Goal: Task Accomplishment & Management: Manage account settings

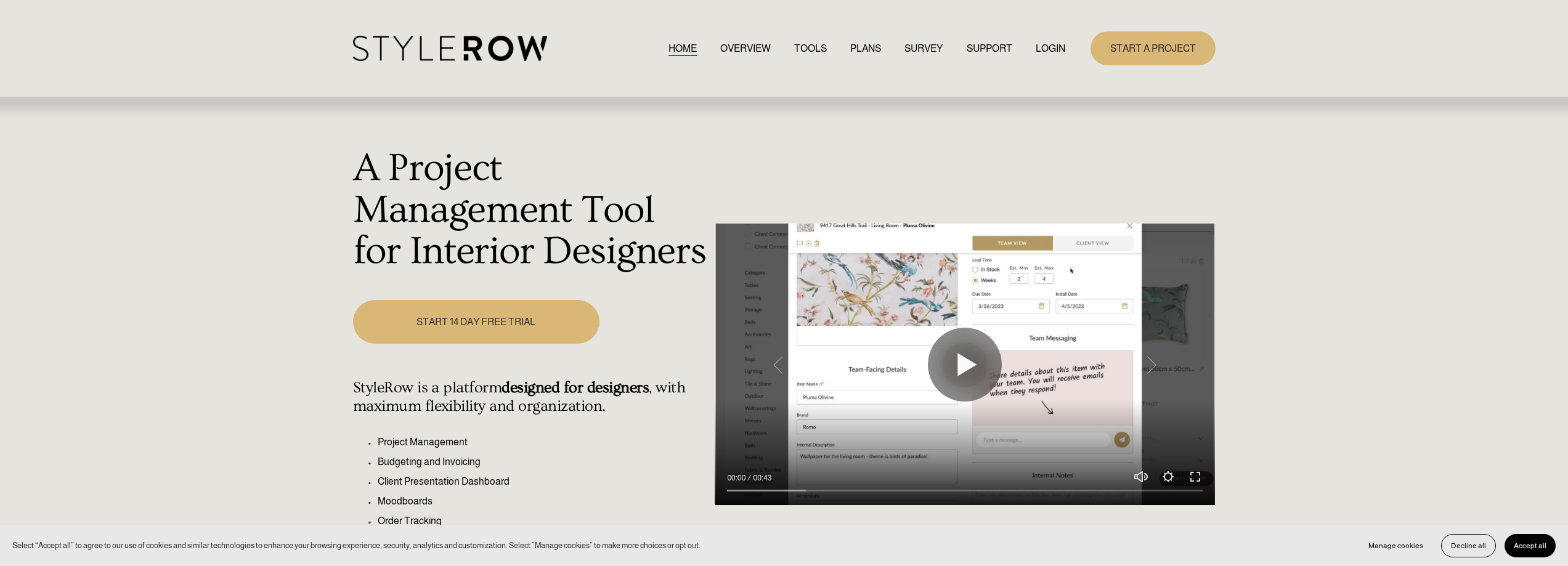
click at [1038, 46] on link "LOGIN" at bounding box center [1050, 48] width 30 height 16
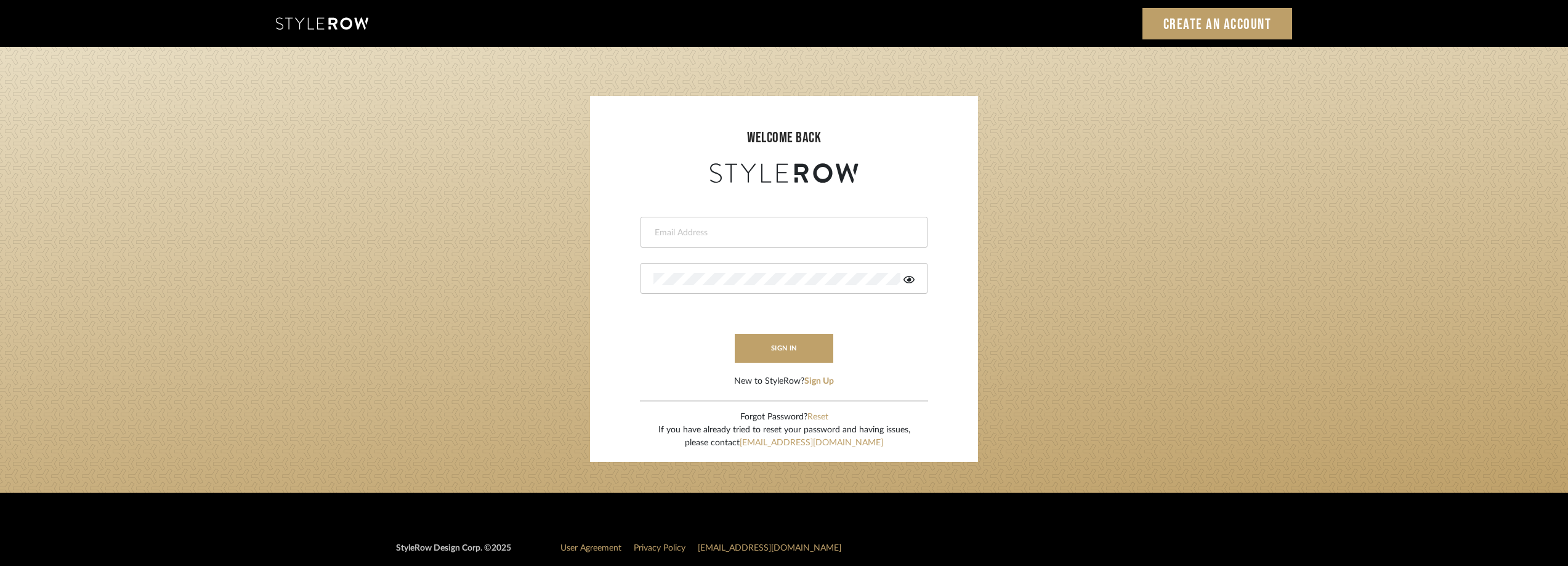
click at [688, 226] on div at bounding box center [784, 232] width 287 height 31
click at [712, 230] on input "email" at bounding box center [782, 232] width 258 height 12
type input "anela@studiodb.com"
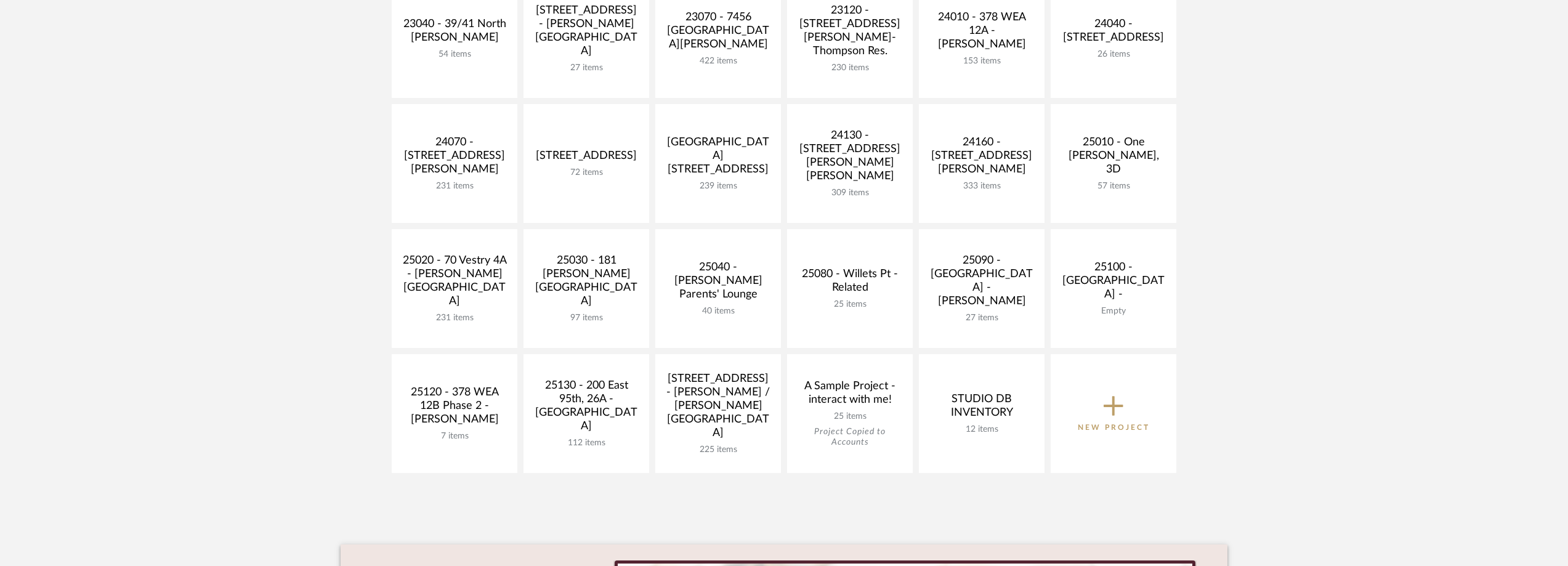
scroll to position [431, 0]
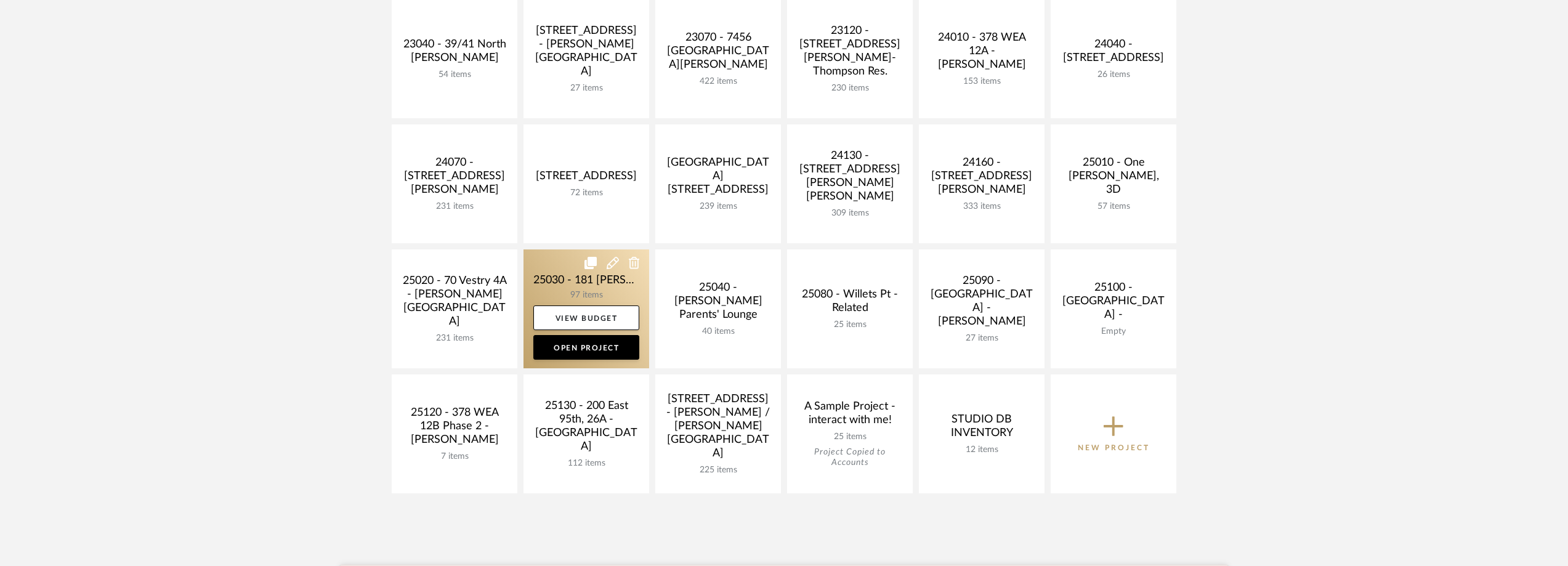
click at [577, 295] on link at bounding box center [586, 309] width 125 height 119
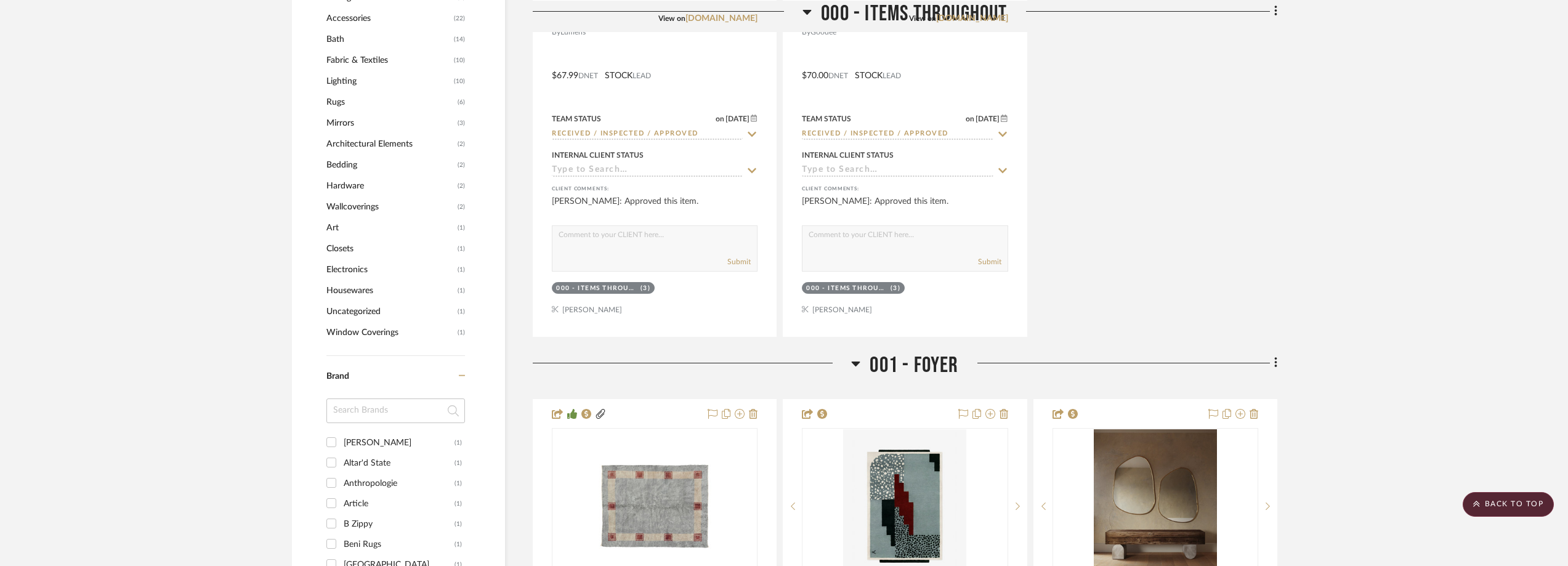
scroll to position [1108, 0]
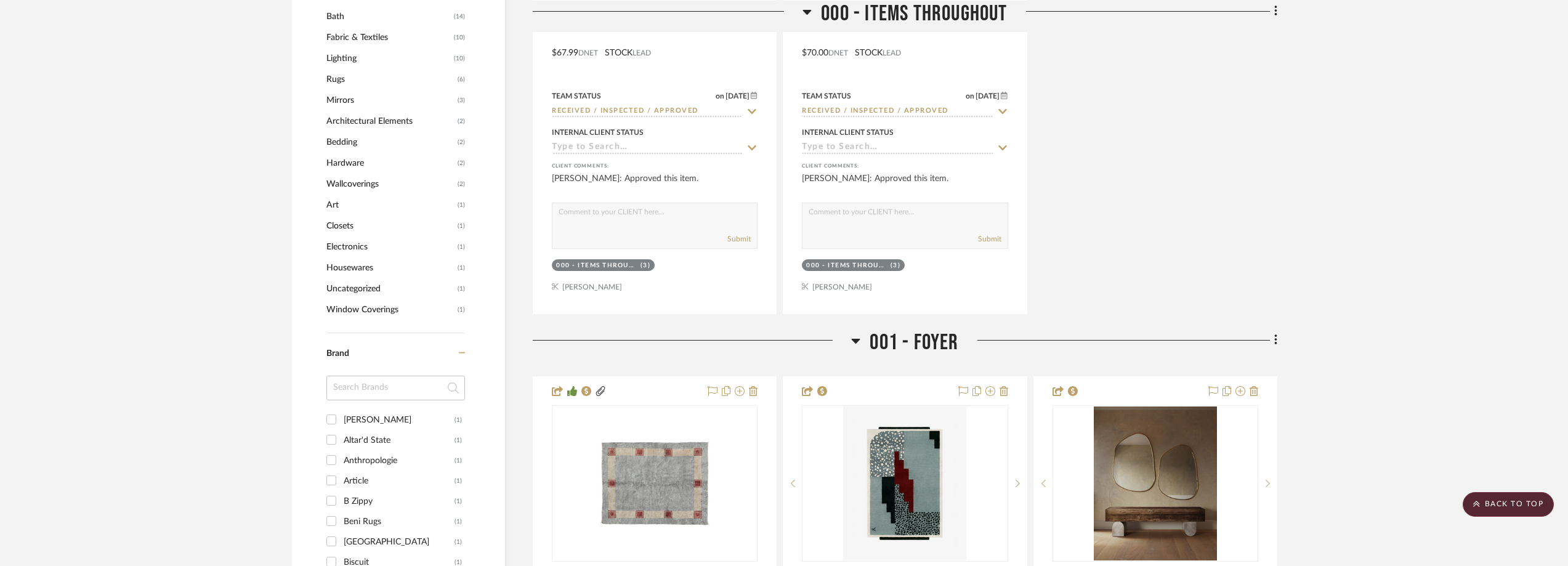
click at [420, 400] on input at bounding box center [395, 388] width 139 height 25
drag, startPoint x: 420, startPoint y: 413, endPoint x: 177, endPoint y: 409, distance: 243.0
type input "roll"
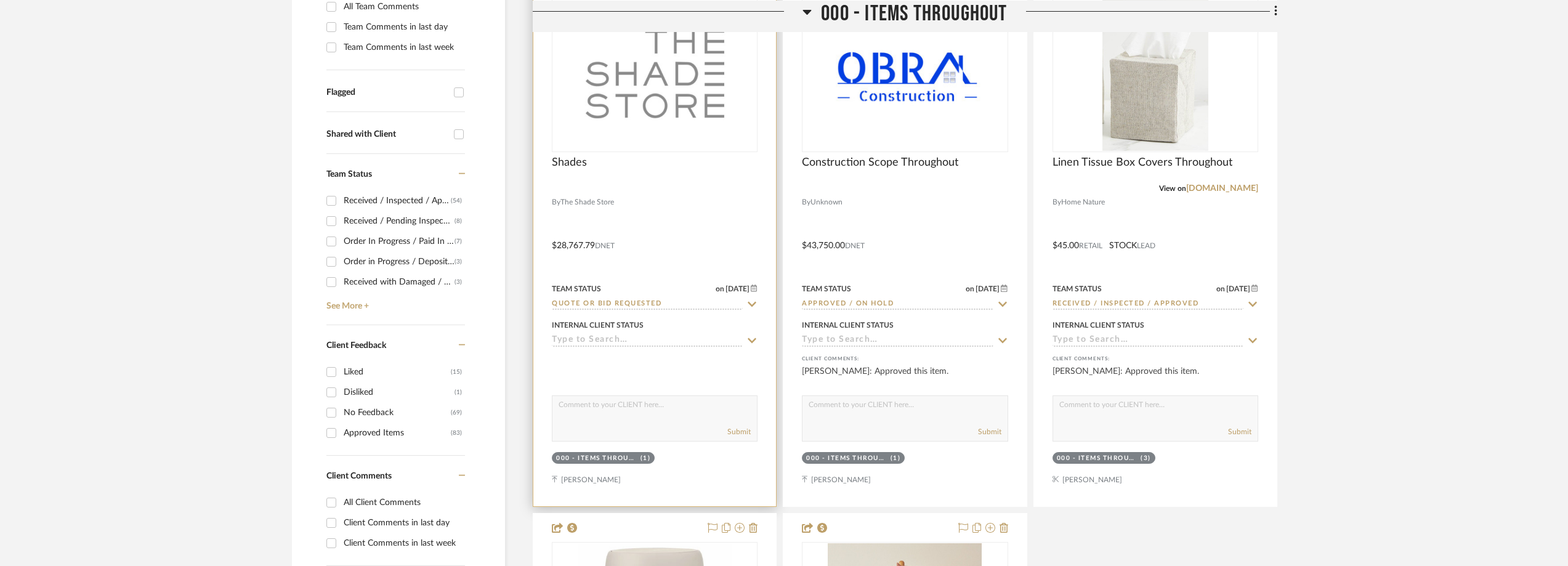
scroll to position [800, 0]
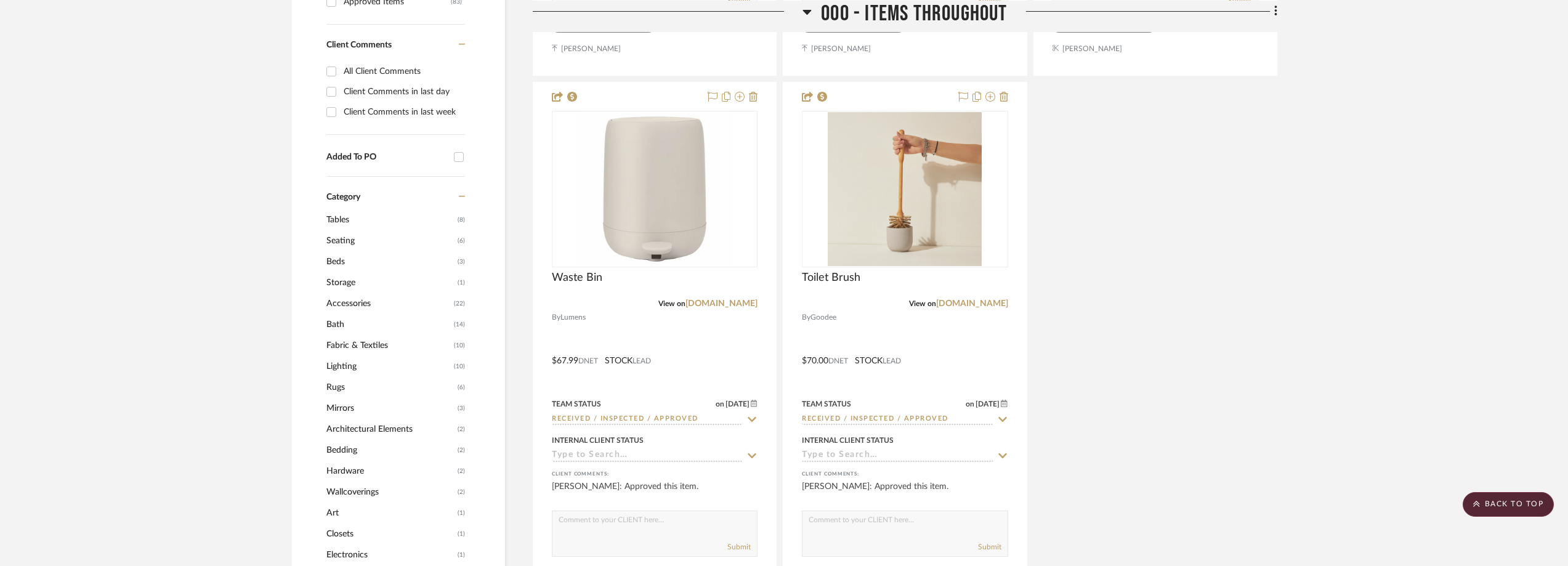
click at [415, 377] on span "Lighting" at bounding box center [388, 366] width 124 height 21
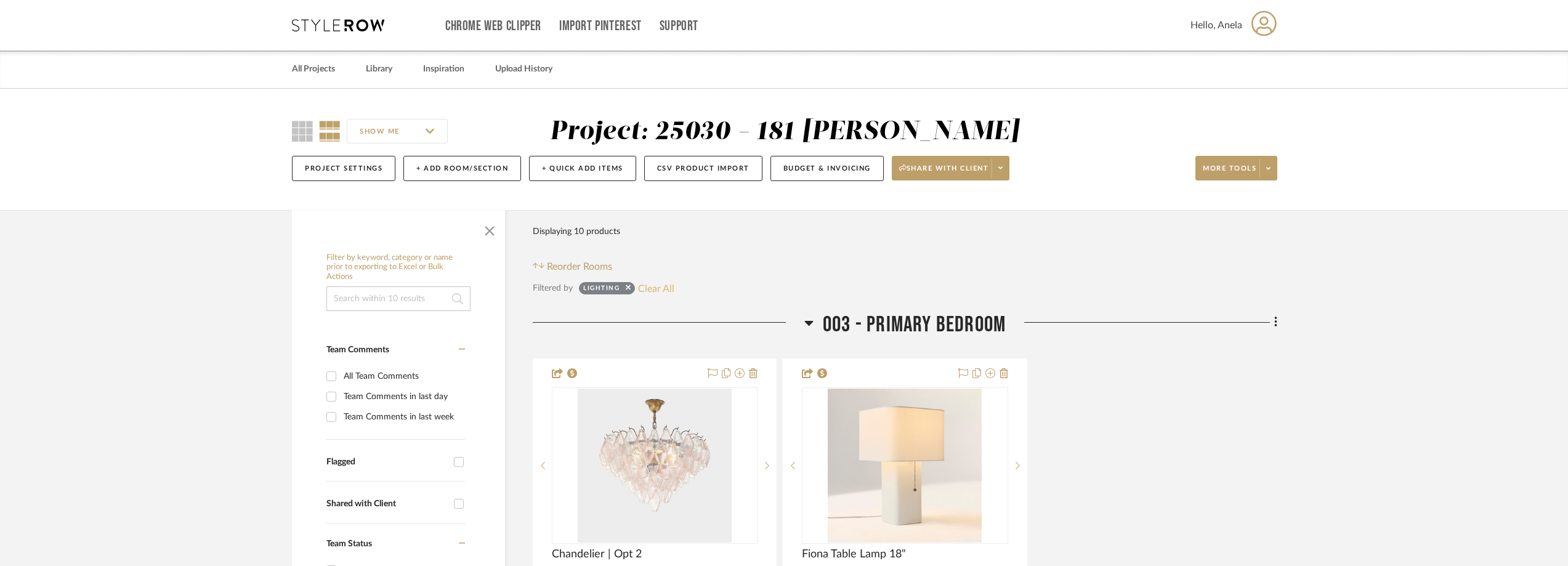
click at [652, 296] on button "Clear All" at bounding box center [656, 288] width 36 height 16
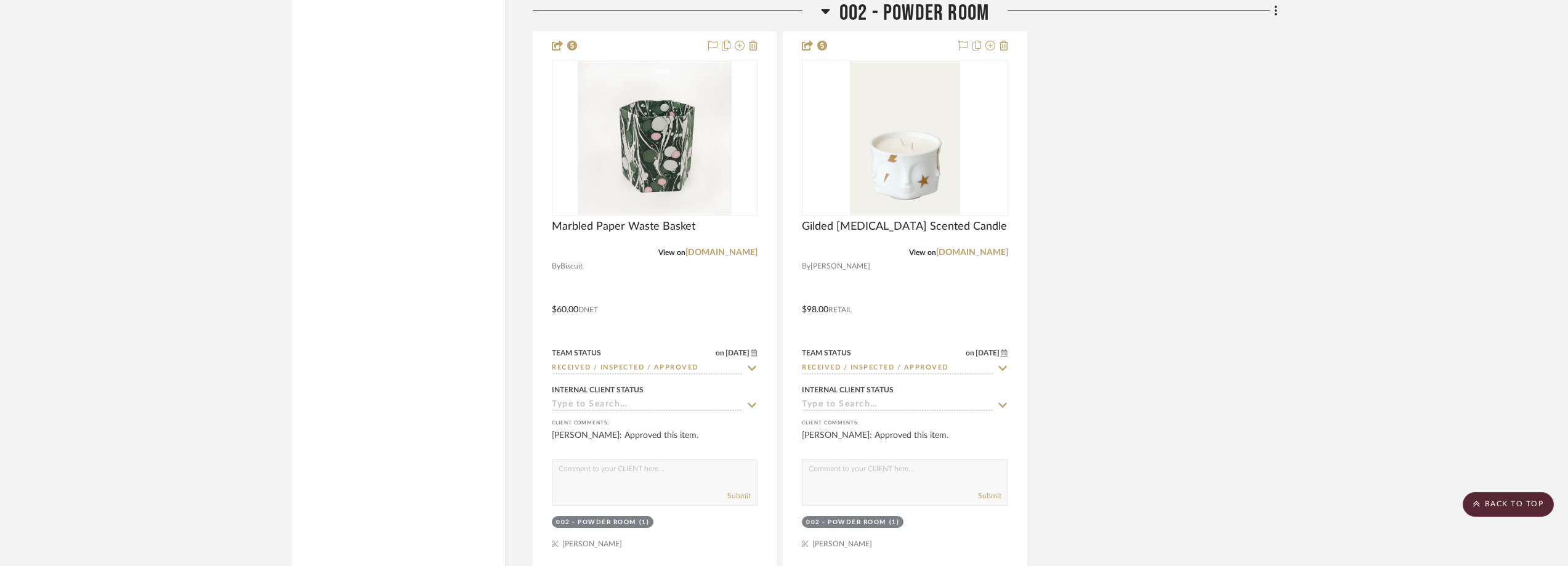
scroll to position [4063, 0]
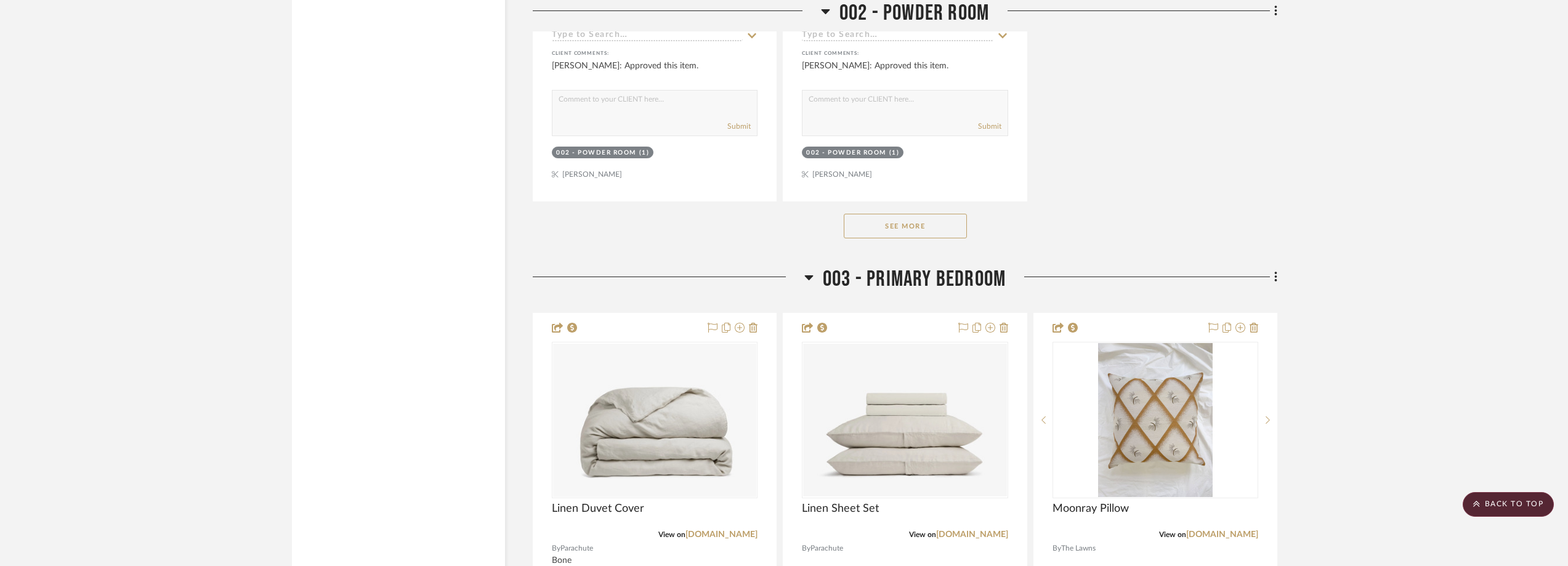
click at [916, 238] on button "See More" at bounding box center [905, 226] width 123 height 25
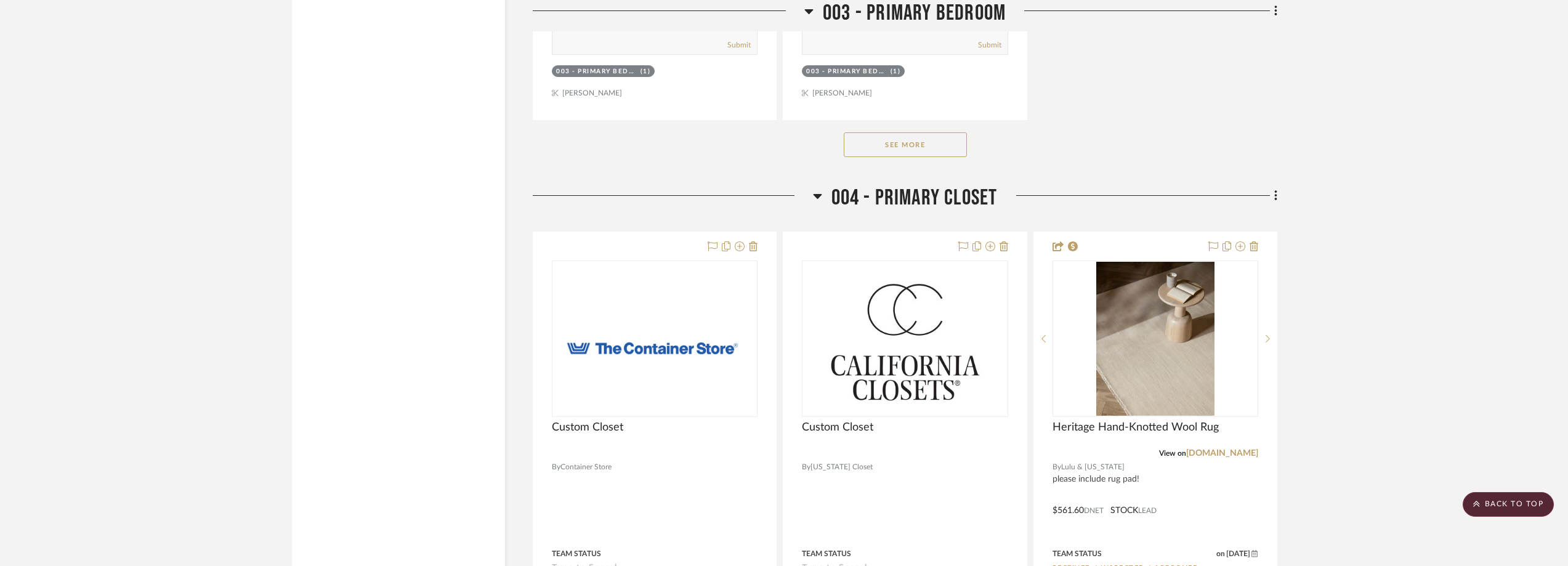
scroll to position [5910, 0]
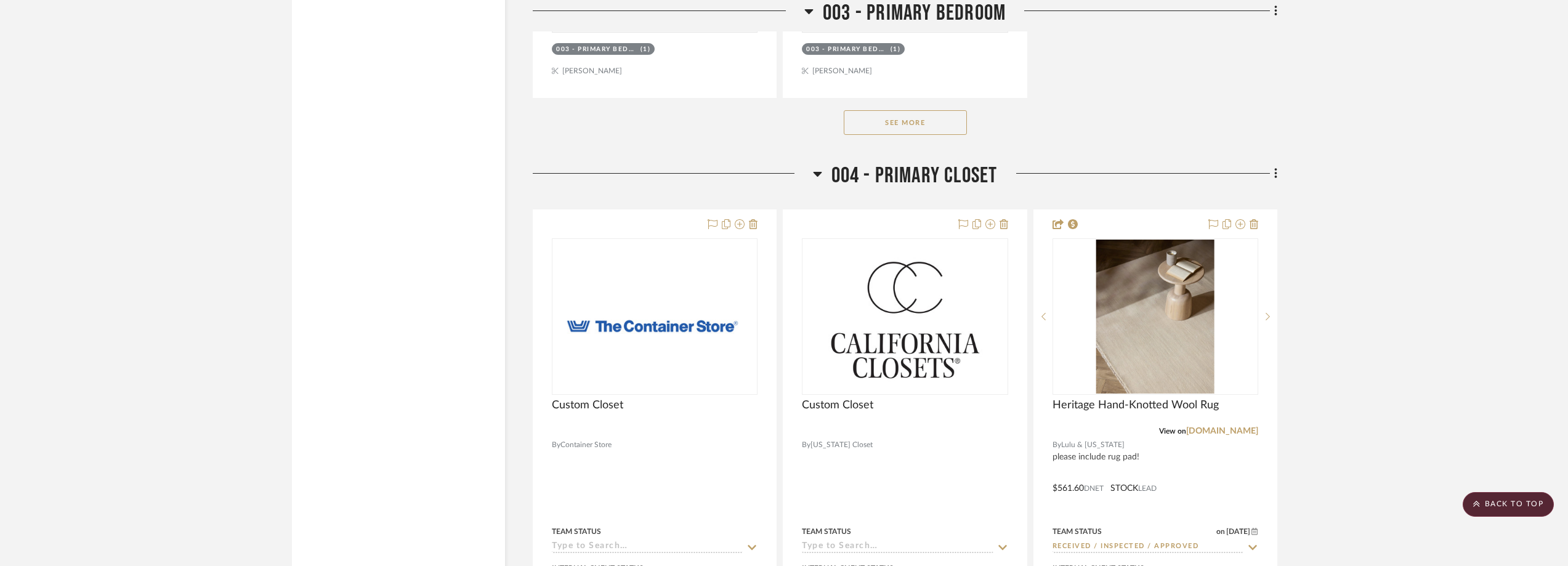
click at [951, 135] on button "See More" at bounding box center [905, 123] width 123 height 25
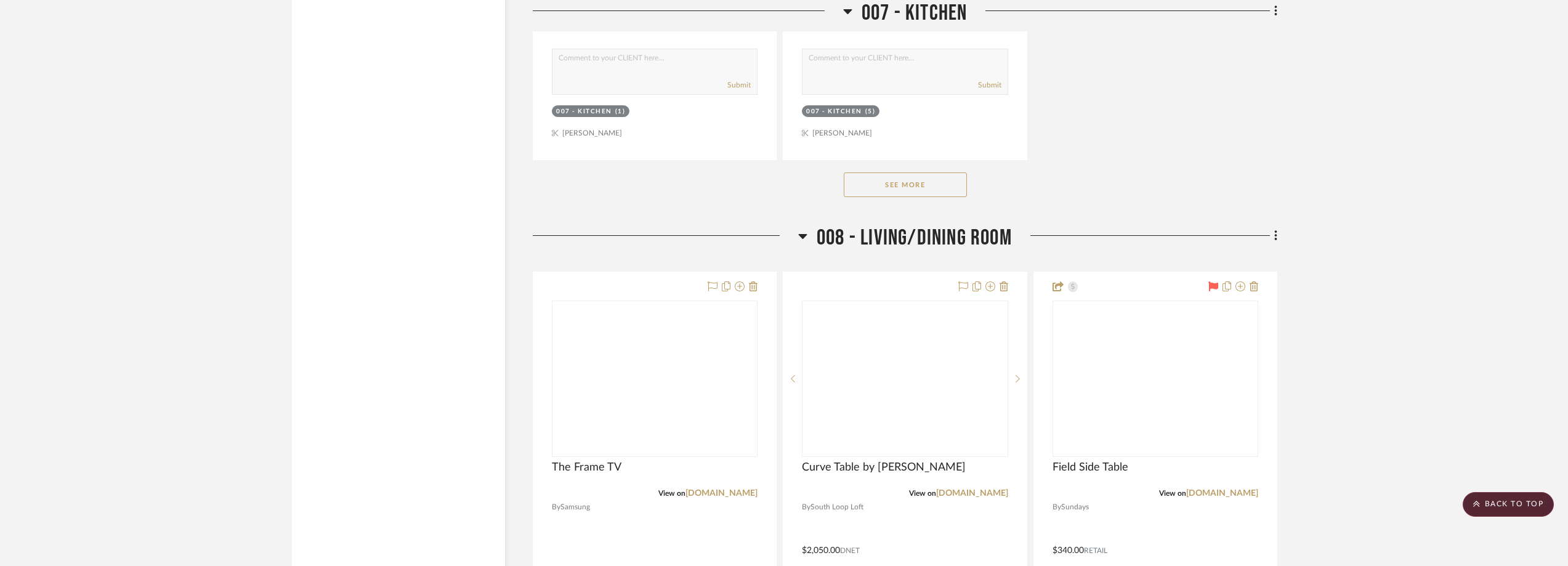
scroll to position [11697, 0]
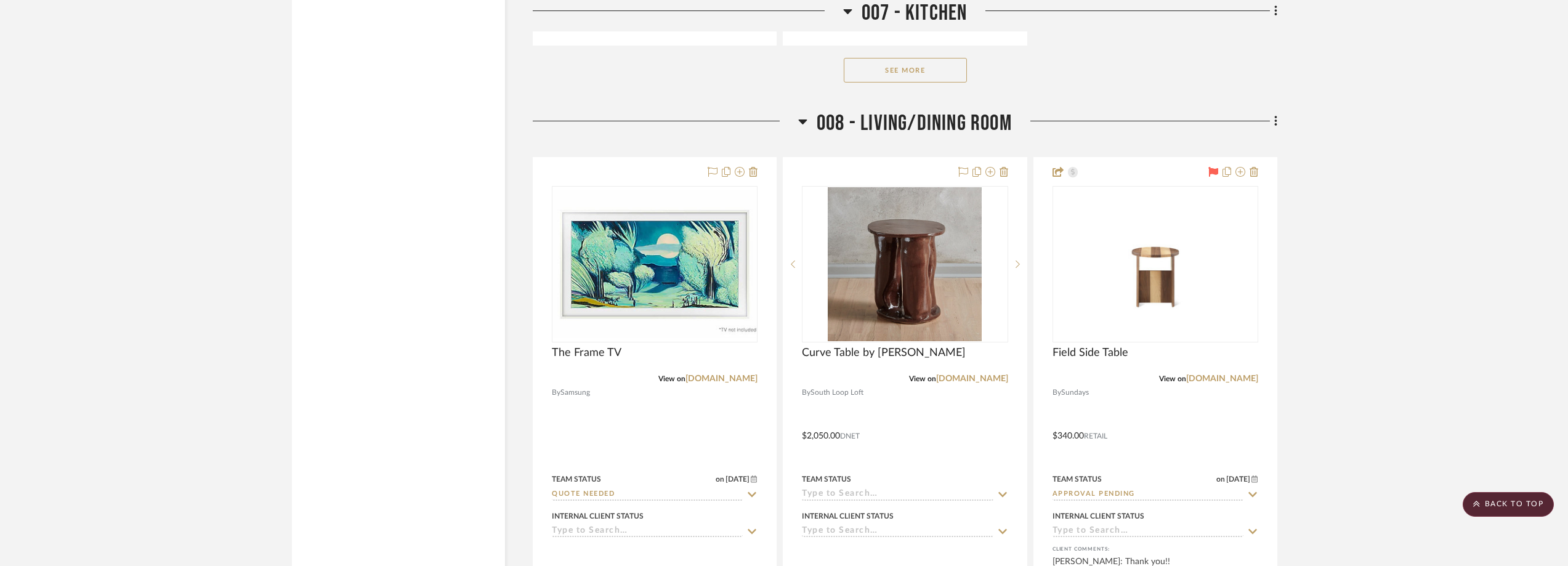
click at [931, 83] on button "See More" at bounding box center [905, 70] width 123 height 25
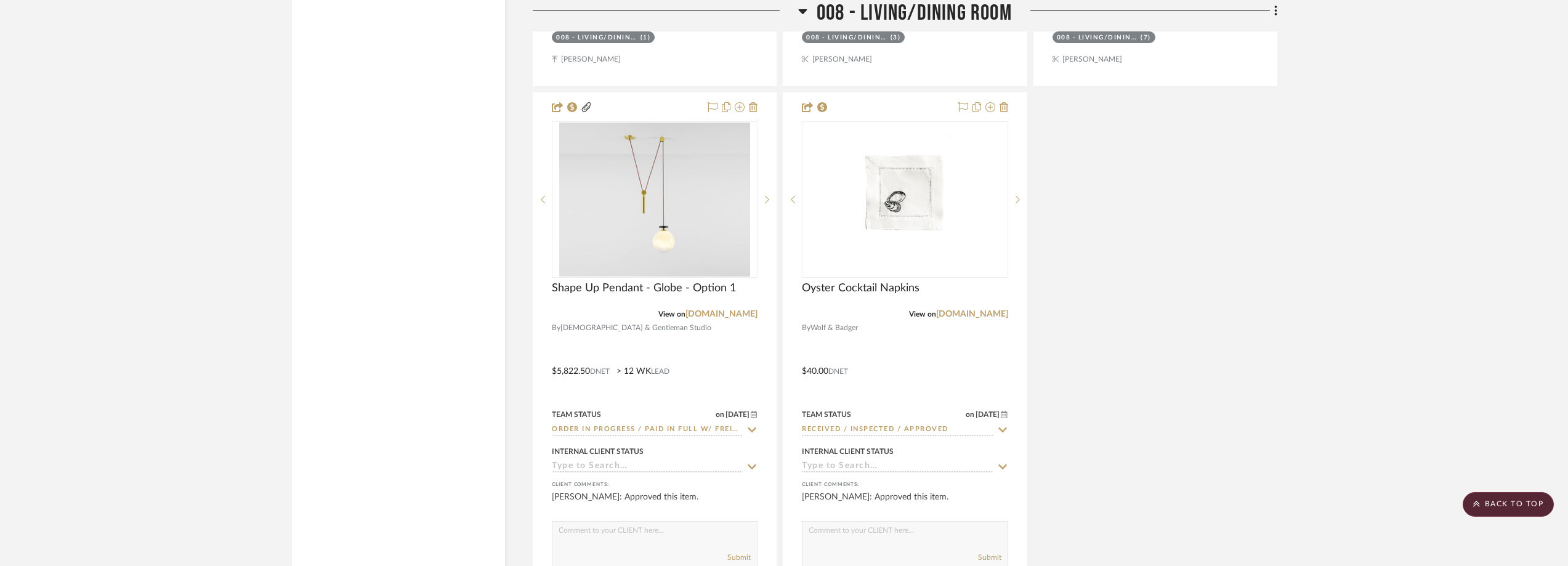
scroll to position [12928, 0]
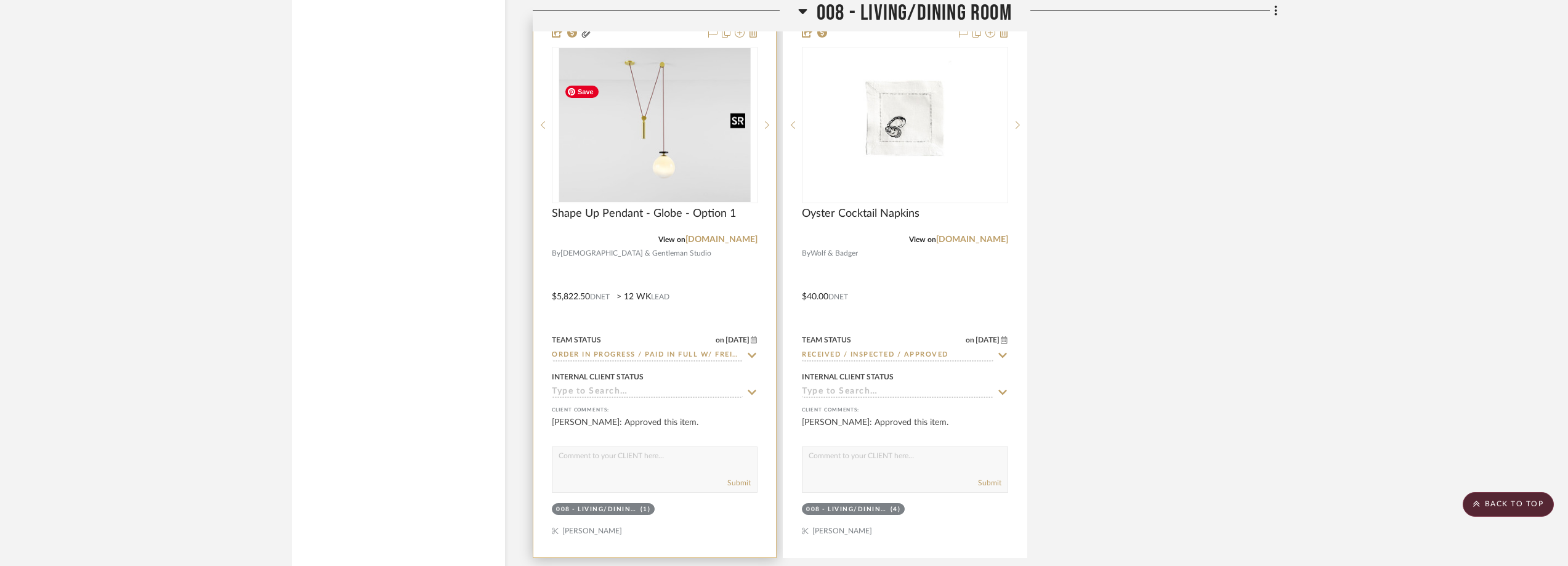
click at [683, 150] on img "0" at bounding box center [654, 125] width 191 height 154
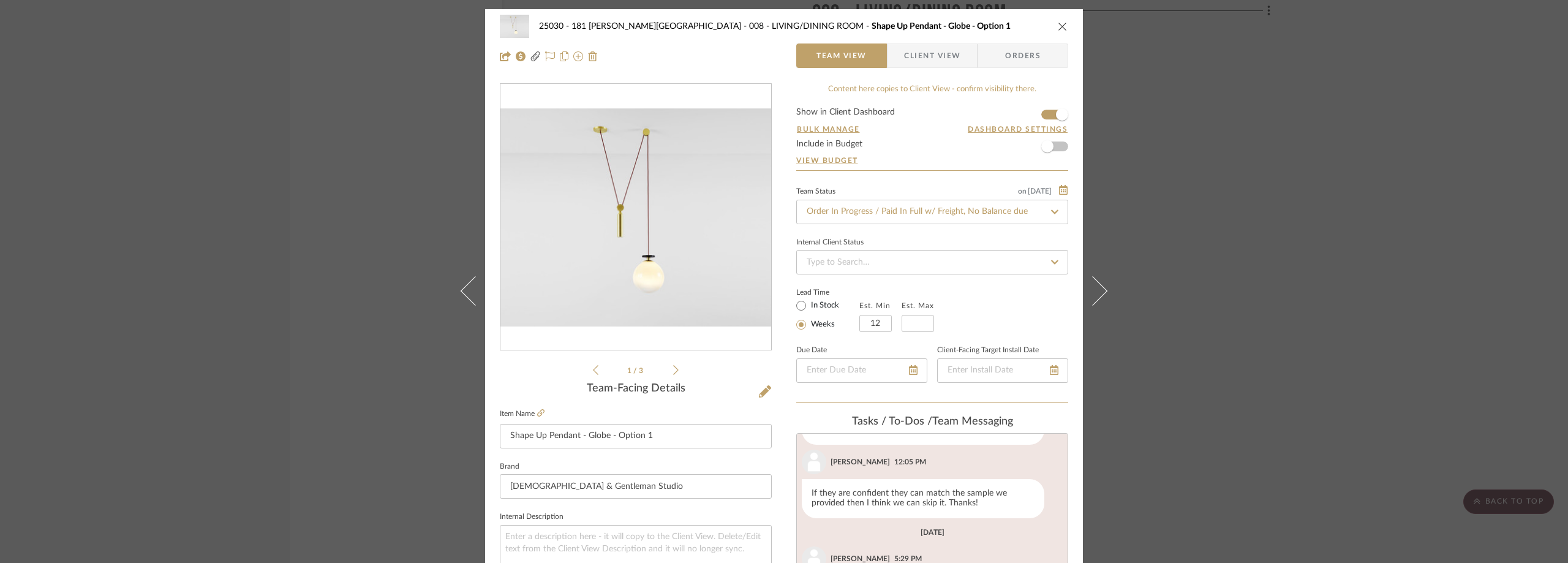
scroll to position [933, 0]
click at [915, 49] on span "Client View" at bounding box center [932, 56] width 56 height 25
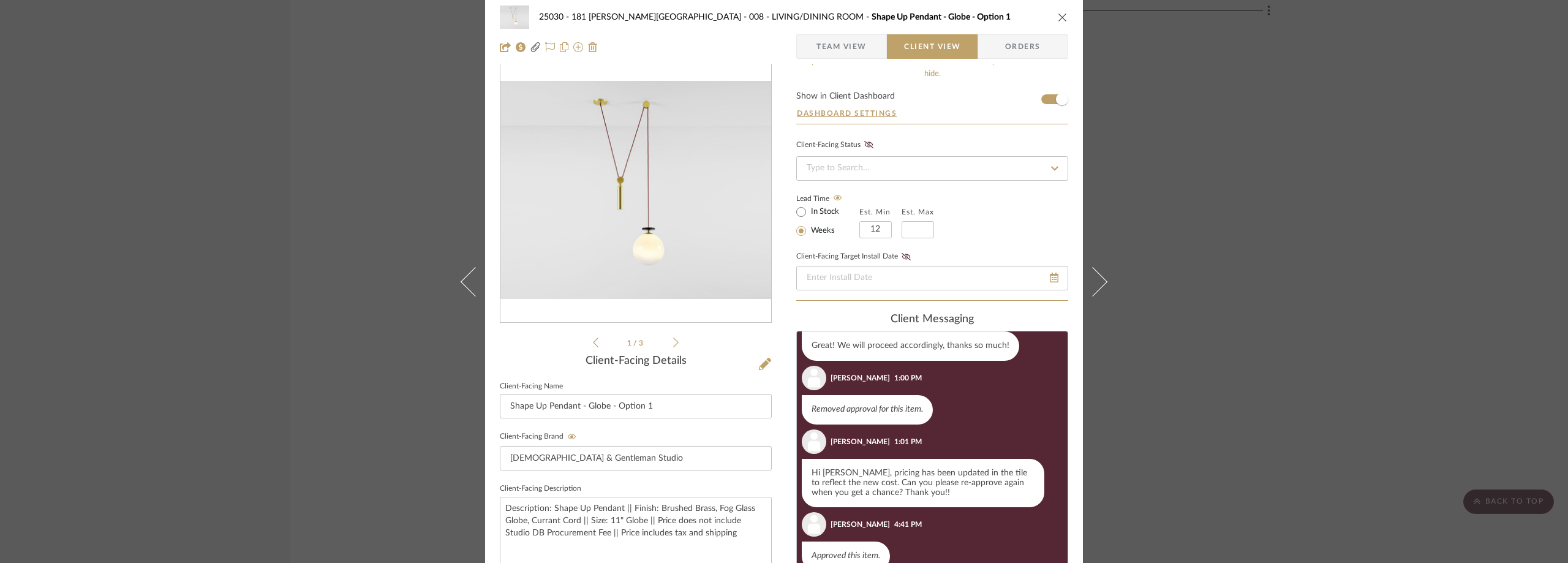
scroll to position [0, 0]
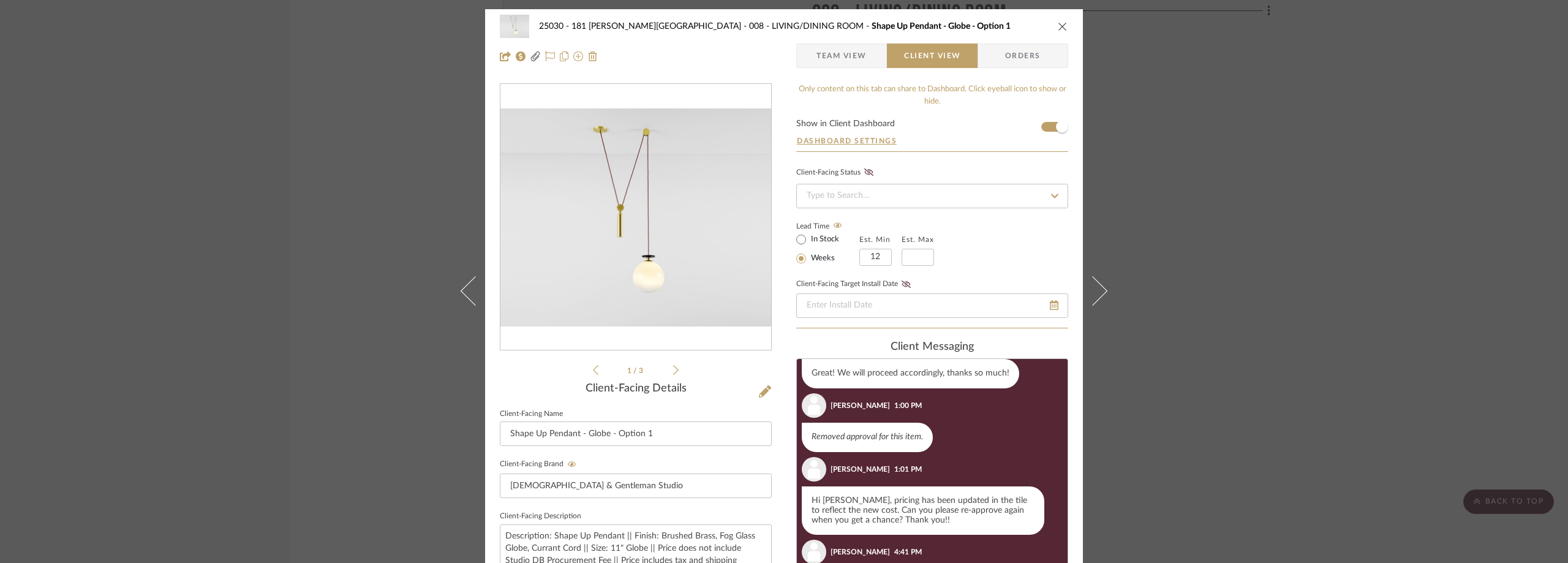
click at [829, 61] on span "Team View" at bounding box center [841, 56] width 50 height 25
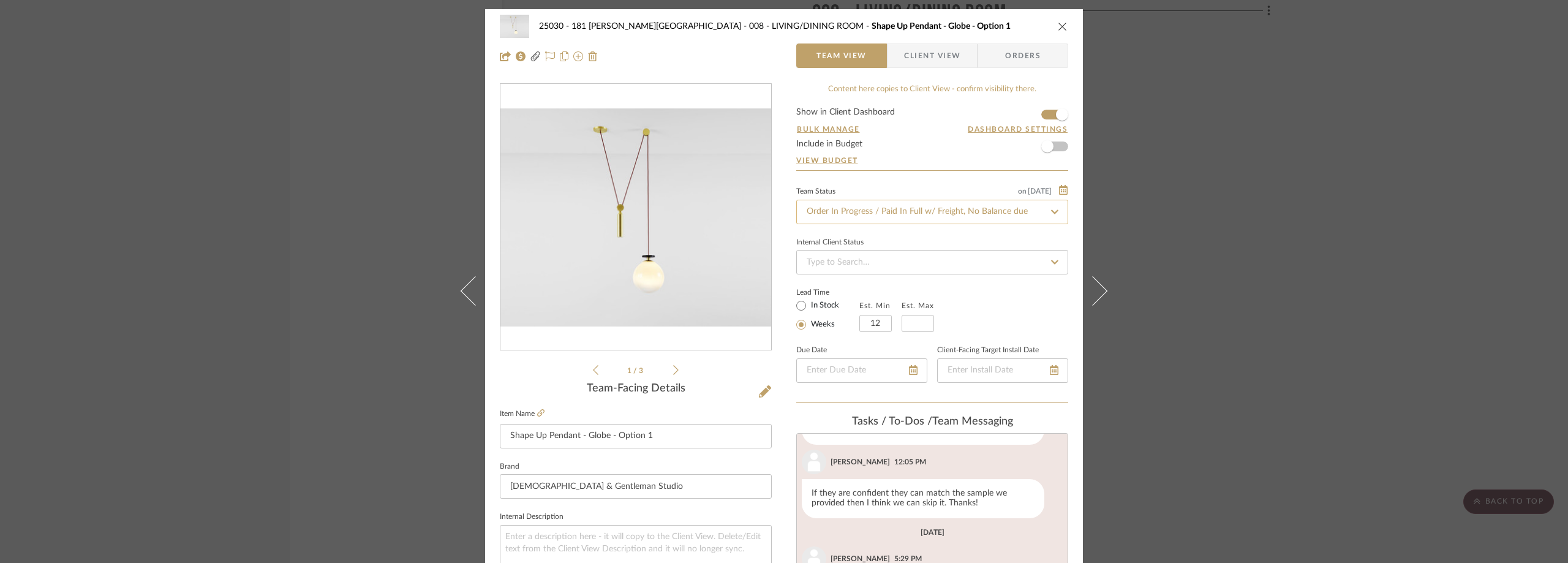
scroll to position [933, 0]
click at [849, 207] on input "Order In Progress / Paid In Full w/ Freight, No Balance due" at bounding box center [932, 212] width 272 height 25
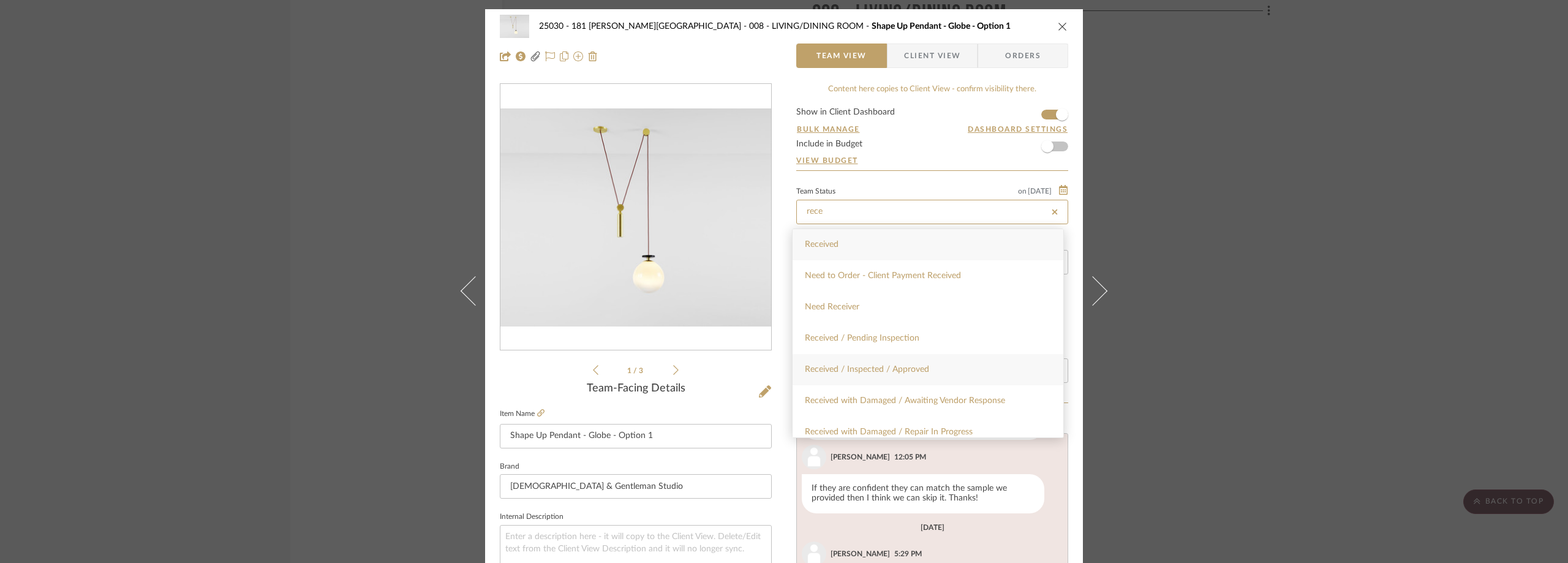
type input "rece"
click at [876, 366] on span "Received / Inspected / Approved" at bounding box center [867, 369] width 124 height 8
type input "8/27/2025"
type input "Received / Inspected / Approved"
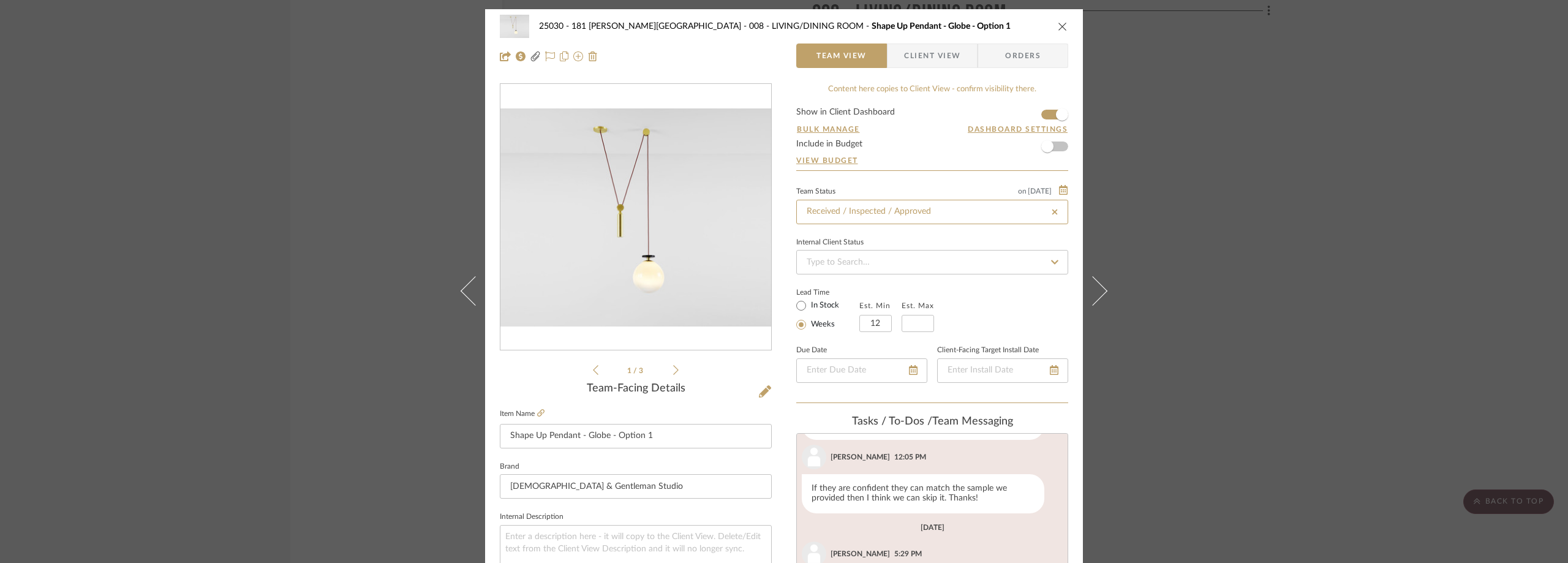
type input "8/27/2025"
type input "Received / Inspected / Approved"
click at [1003, 297] on div "Lead Time In Stock Weeks Est. Min 12 Est. Max" at bounding box center [932, 308] width 272 height 48
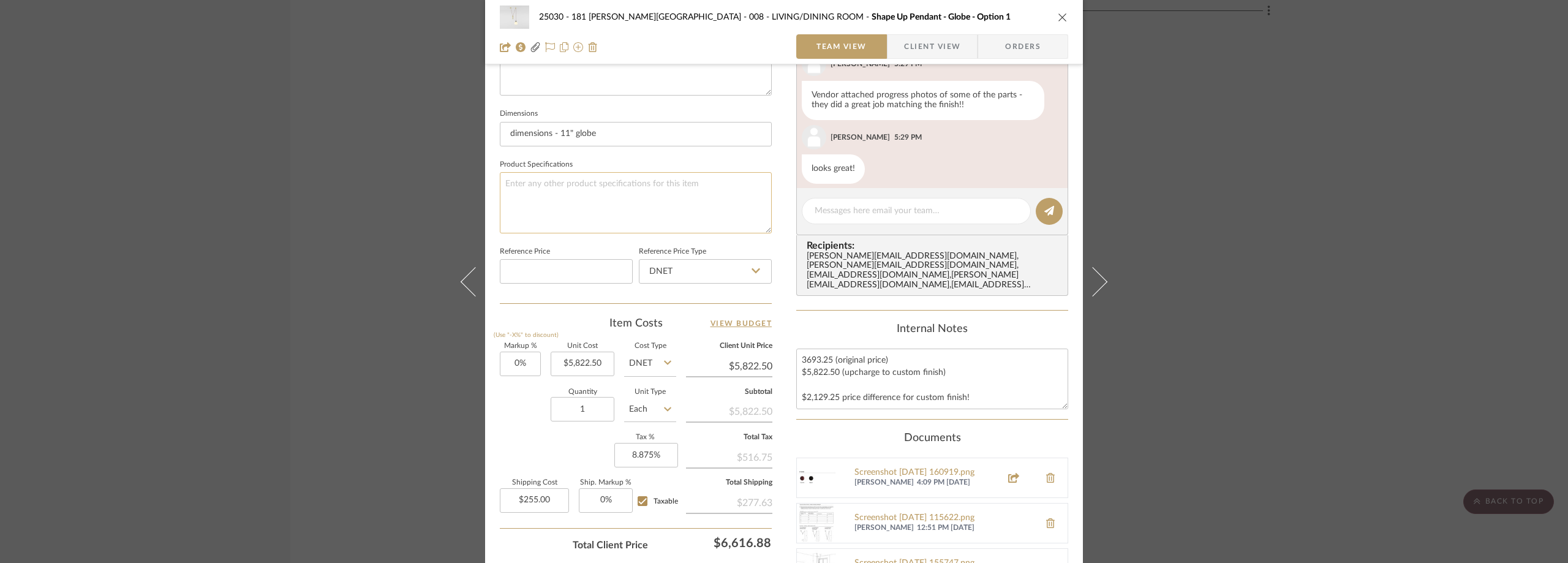
scroll to position [728, 0]
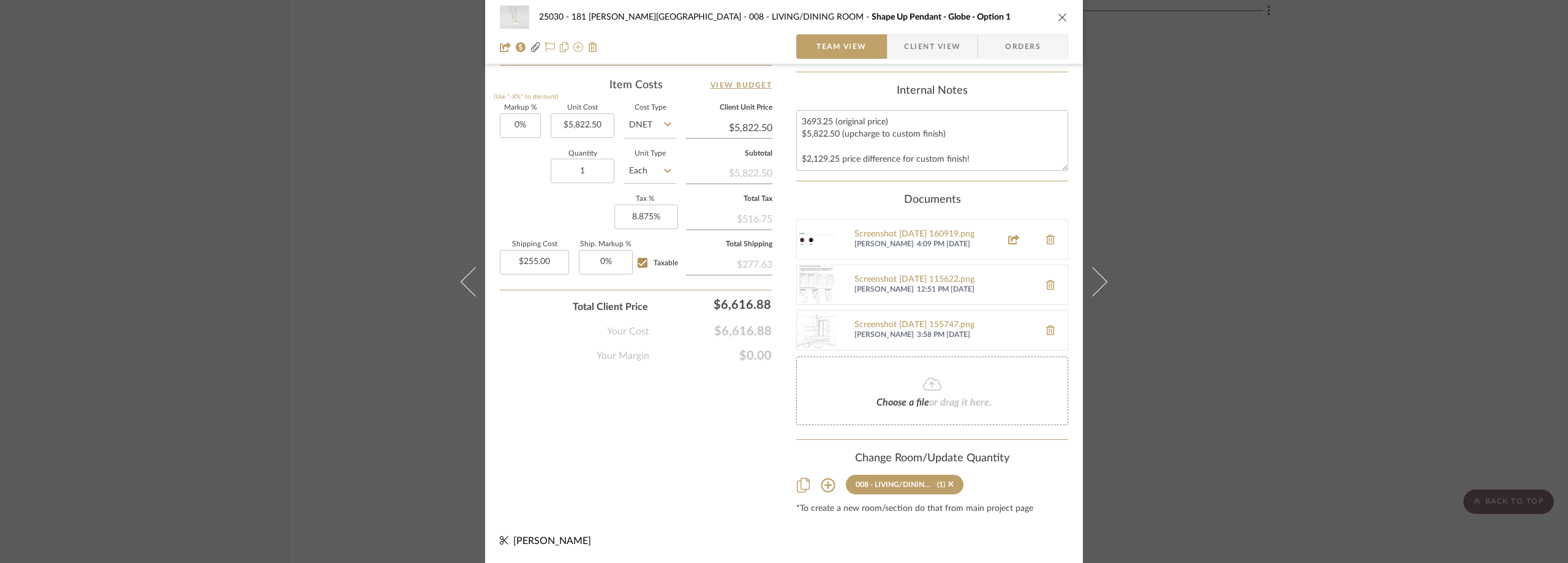
click at [1197, 164] on div "25030 - 181 MacDougal - Baribeau 008 - LIVING/DINING ROOM Shape Up Pendant - Gl…" at bounding box center [784, 282] width 1568 height 563
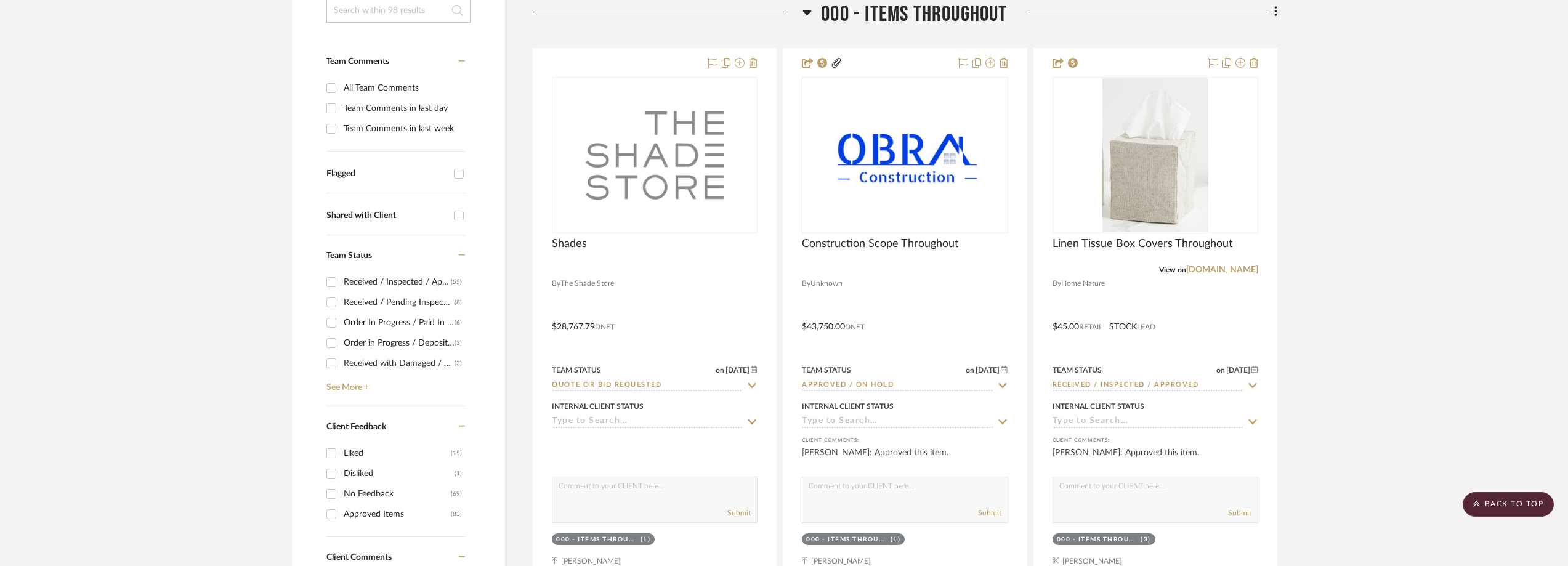
scroll to position [0, 0]
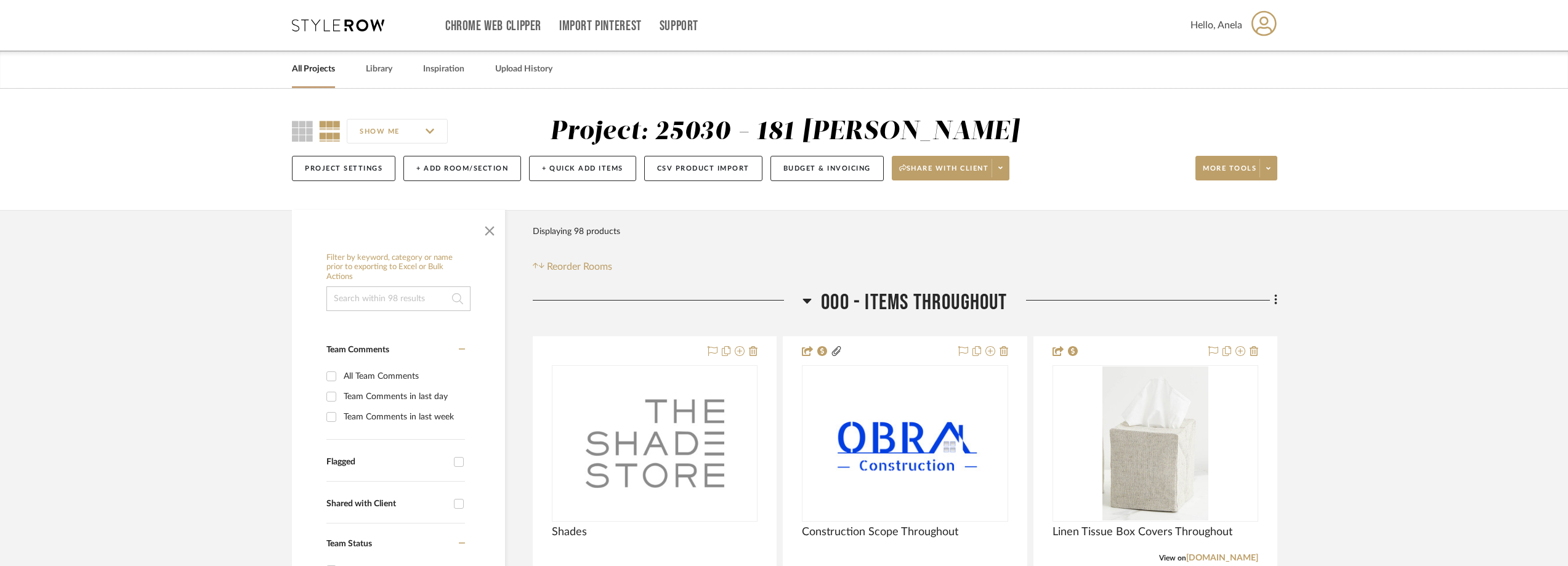
click at [369, 23] on icon at bounding box center [338, 25] width 93 height 12
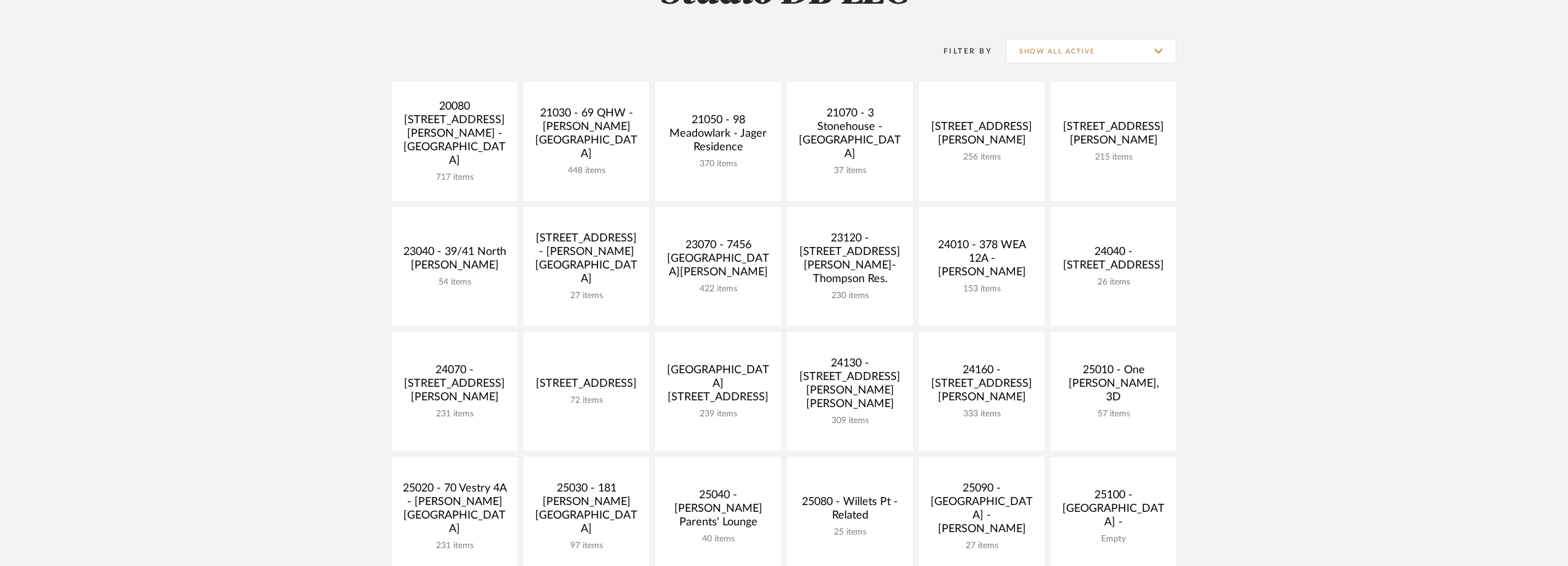
scroll to position [431, 0]
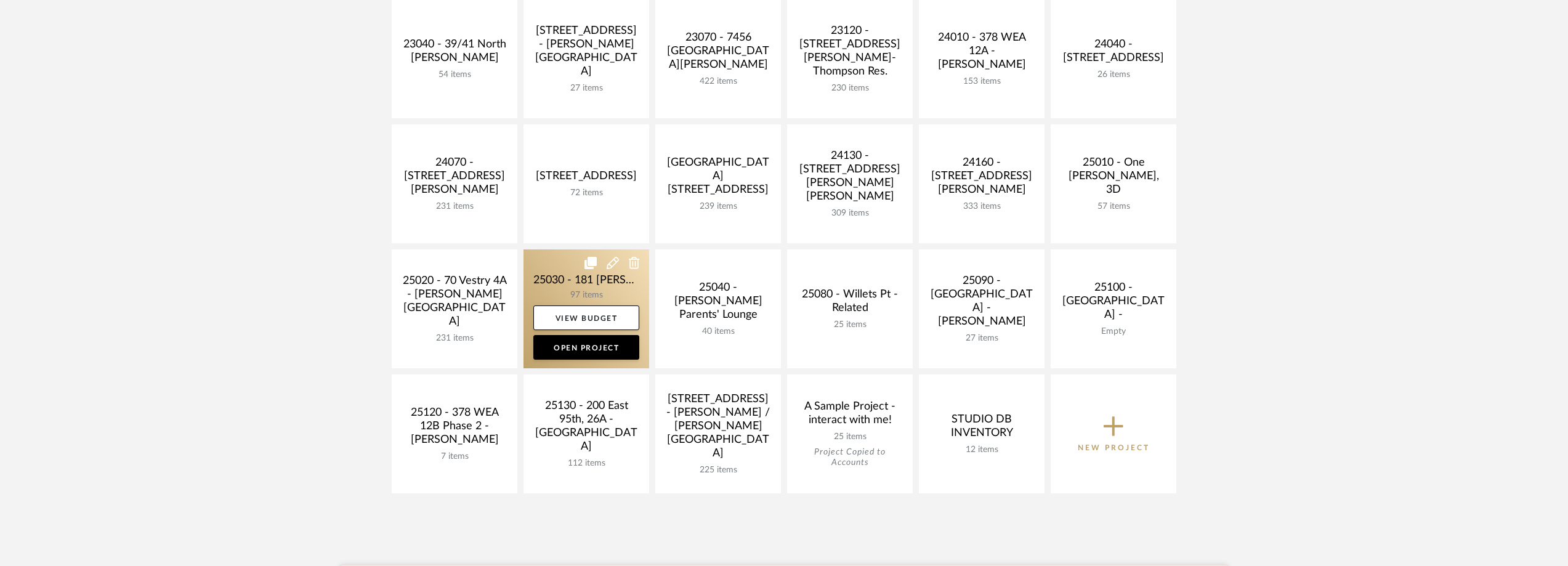
click at [542, 271] on link at bounding box center [586, 309] width 125 height 119
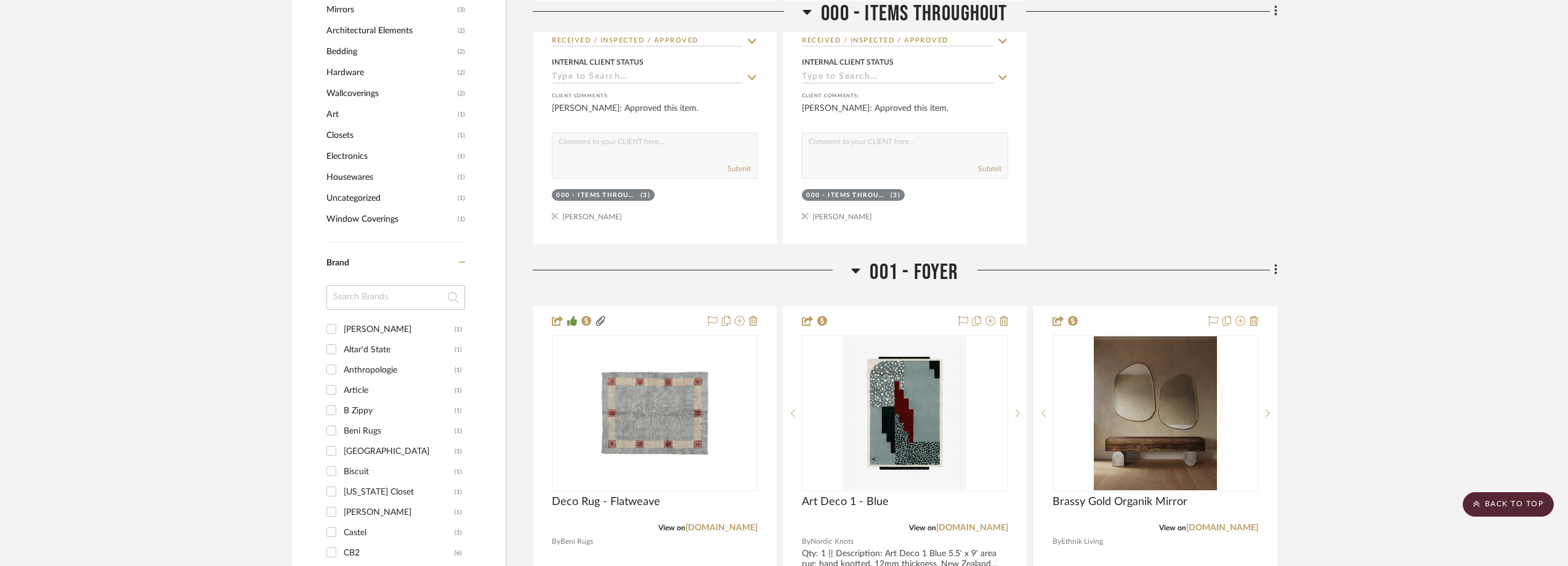
scroll to position [1355, 0]
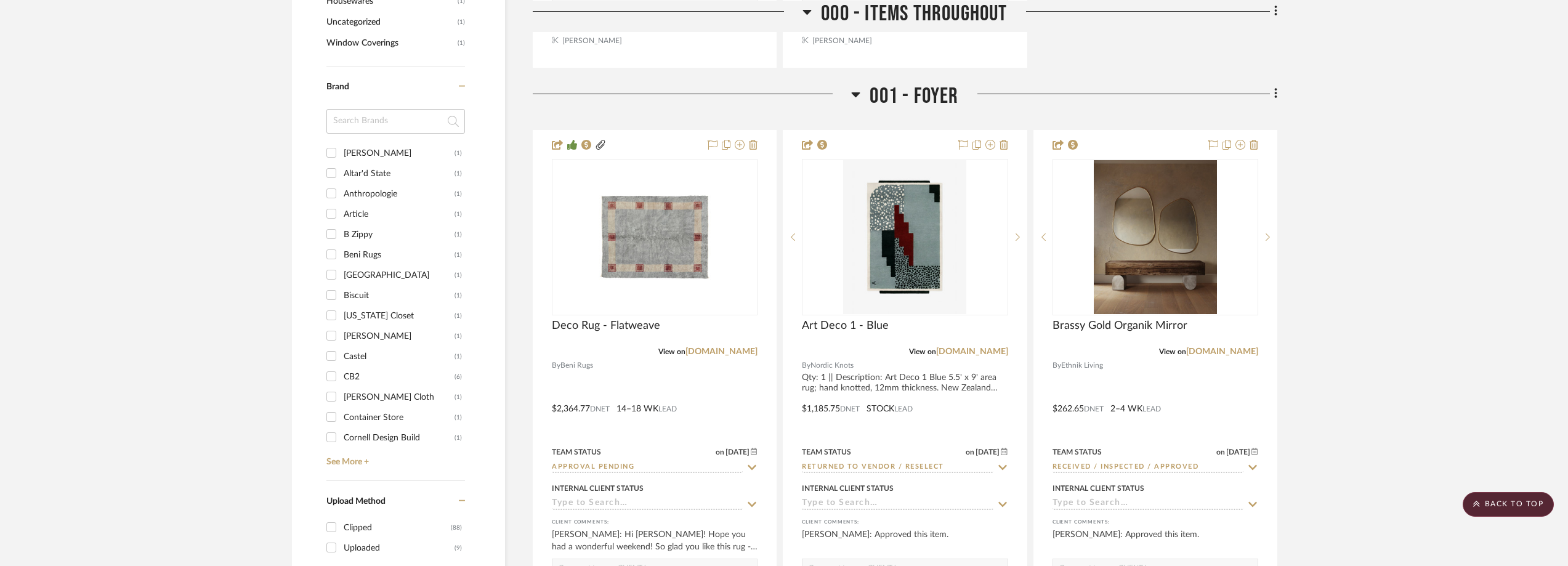
click at [379, 133] on input at bounding box center [395, 121] width 139 height 25
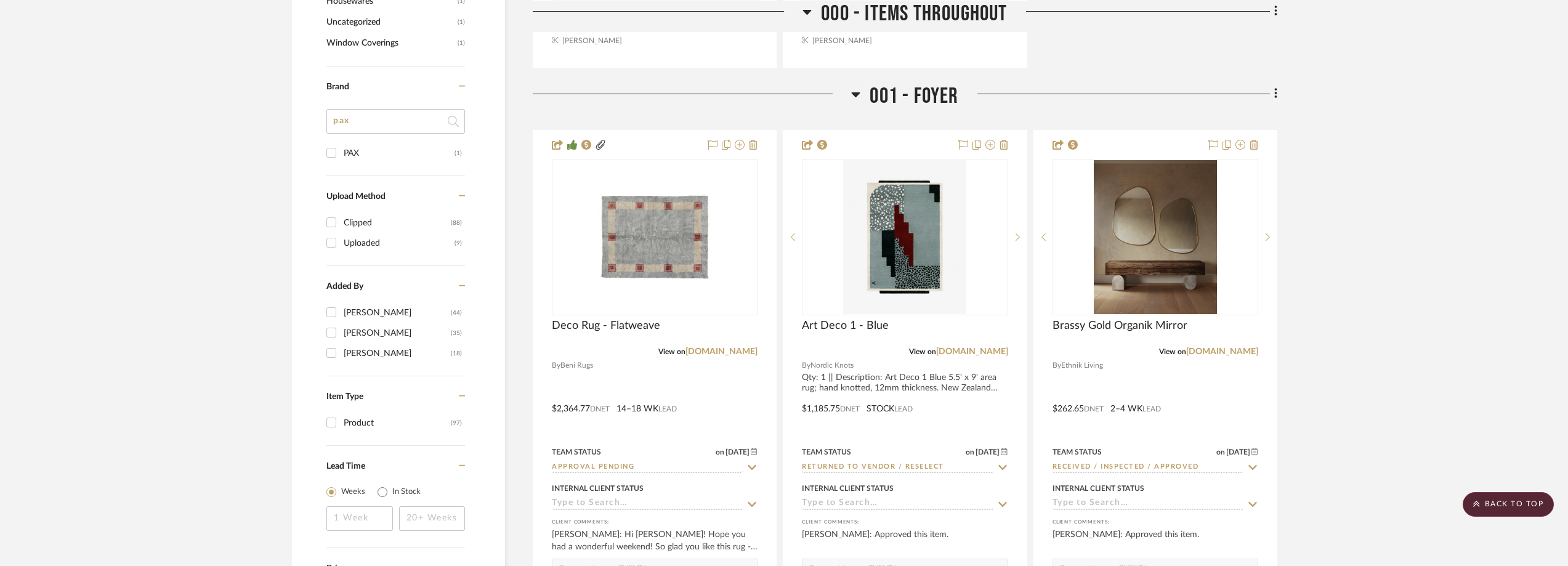
type input "pax"
click at [420, 163] on div "PAX" at bounding box center [399, 153] width 111 height 20
click at [341, 163] on input "PAX (1)" at bounding box center [331, 153] width 20 height 20
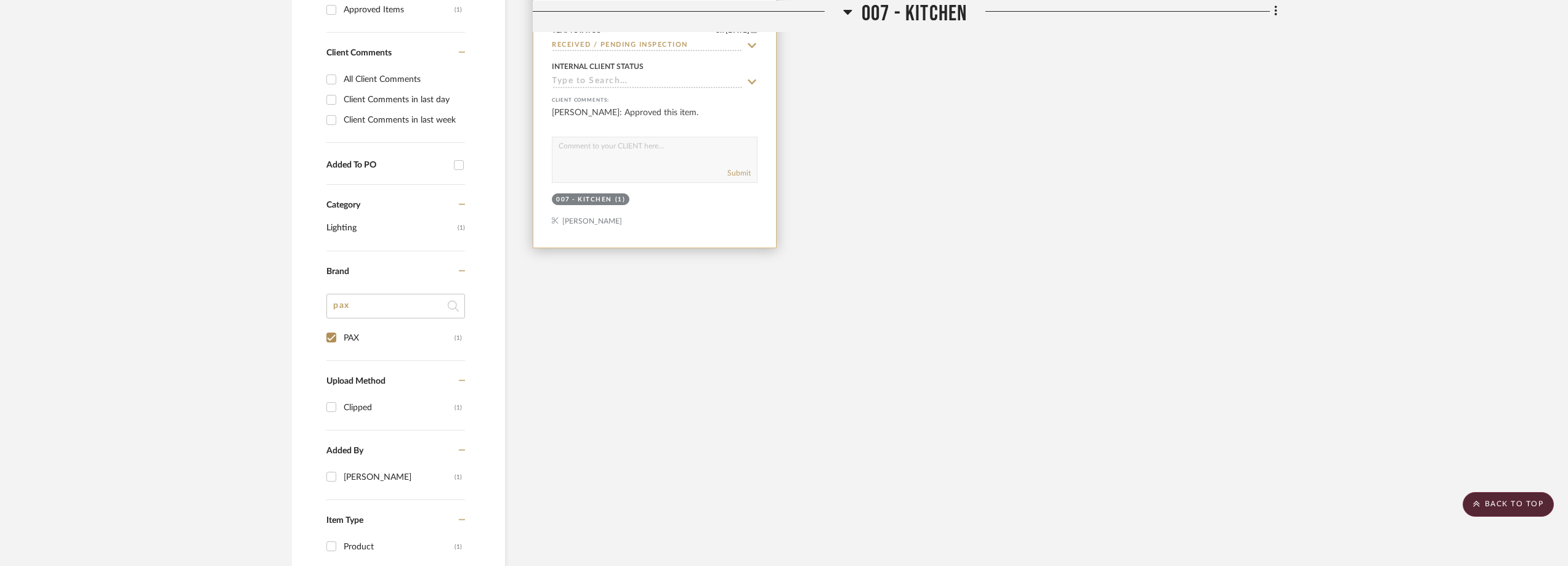
scroll to position [390, 0]
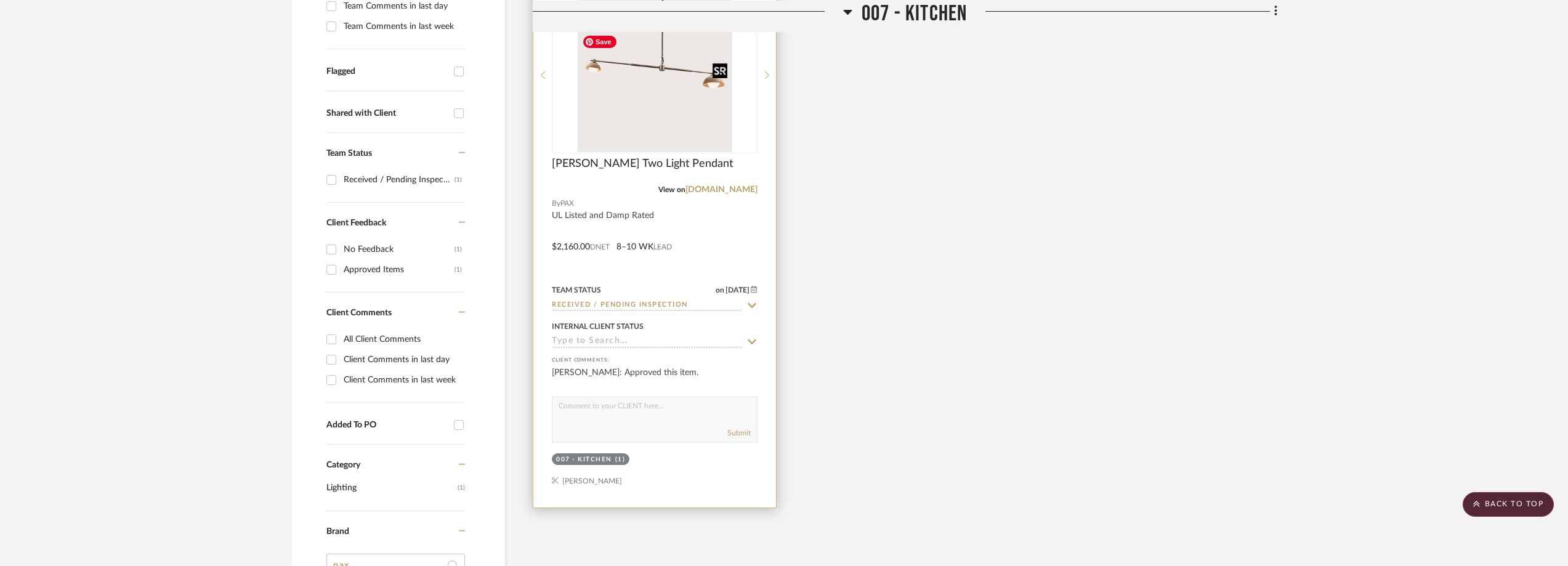
click at [633, 142] on img "0" at bounding box center [654, 75] width 154 height 154
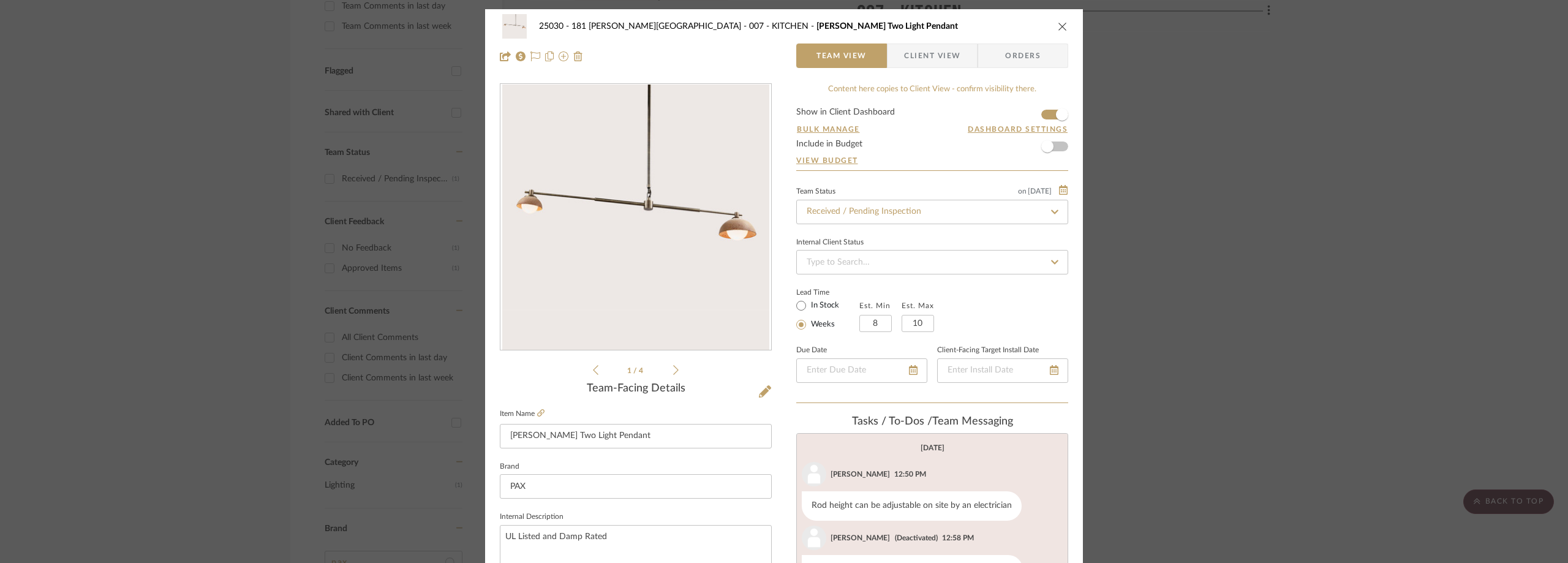
click at [1455, 174] on div "25030 - 181 MacDougal - Baribeau 007 - KITCHEN Dixon Two Light Pendant Team Vie…" at bounding box center [784, 282] width 1568 height 563
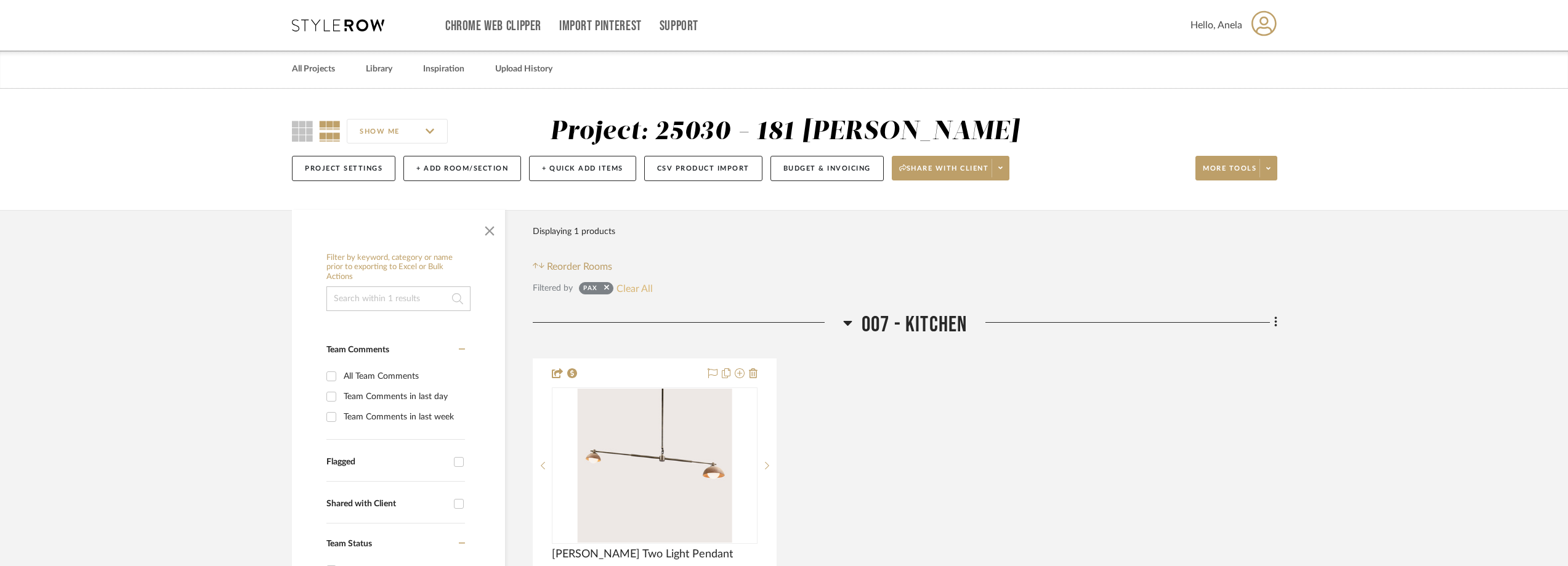
click at [637, 296] on button "Clear All" at bounding box center [635, 288] width 36 height 16
checkbox input "false"
